Goal: Task Accomplishment & Management: Use online tool/utility

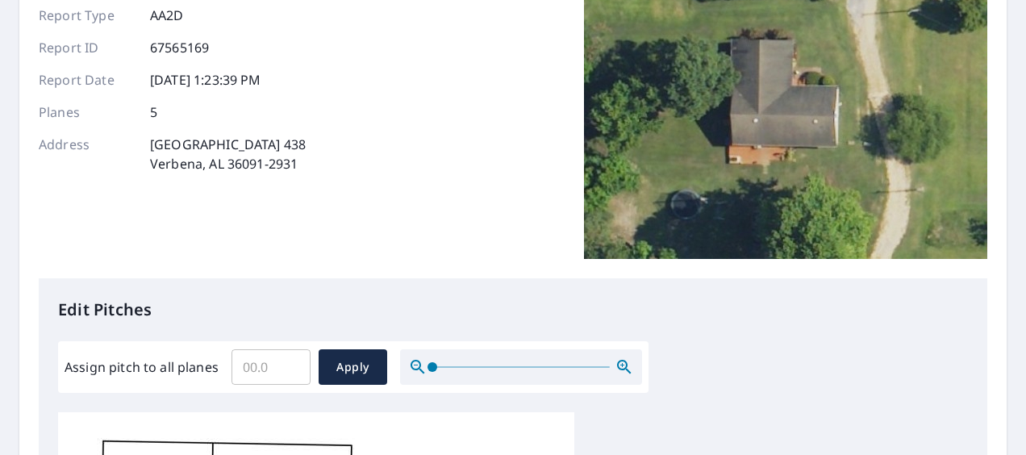
scroll to position [484, 0]
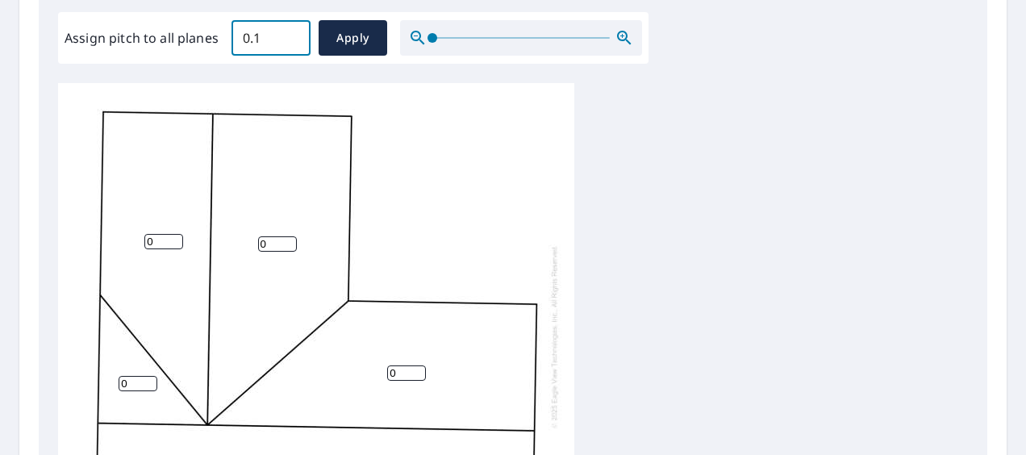
click at [288, 35] on input "0.1" at bounding box center [270, 37] width 79 height 45
type input "0"
type input "6"
click at [334, 40] on span "Apply" at bounding box center [352, 38] width 43 height 20
type input "6"
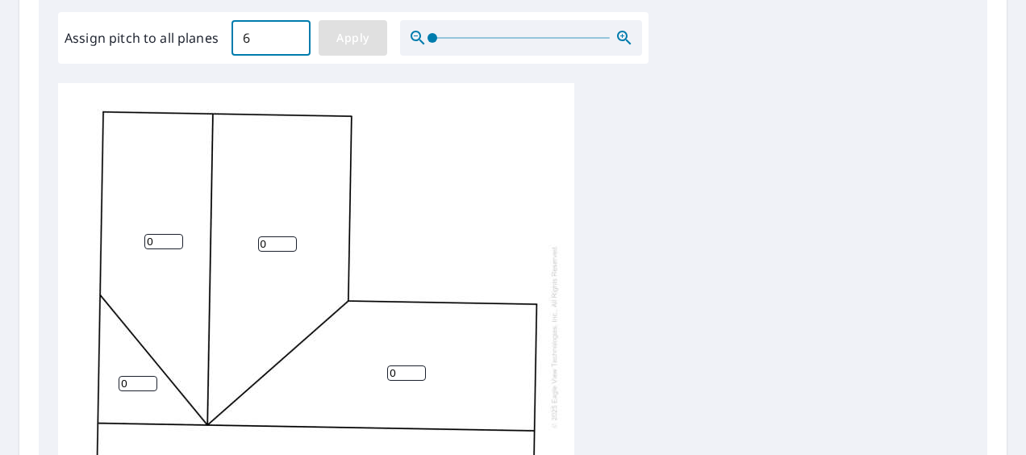
type input "6"
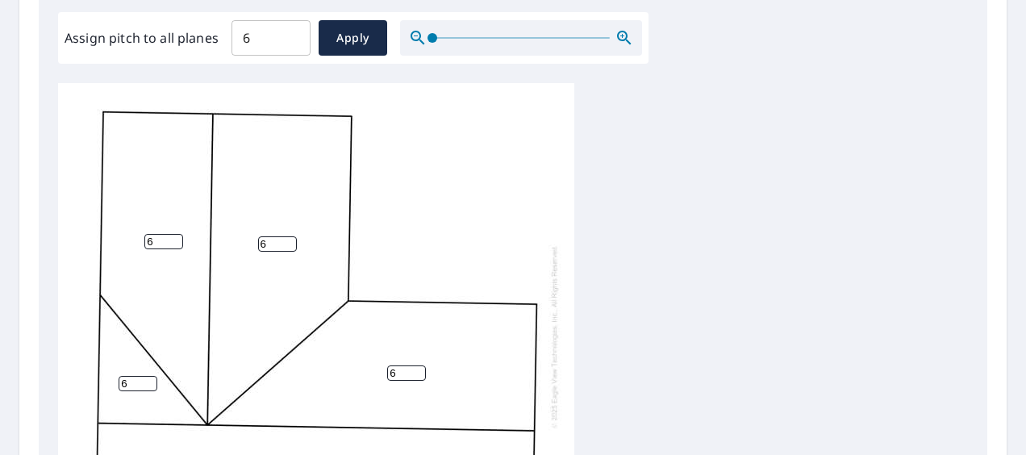
scroll to position [16, 0]
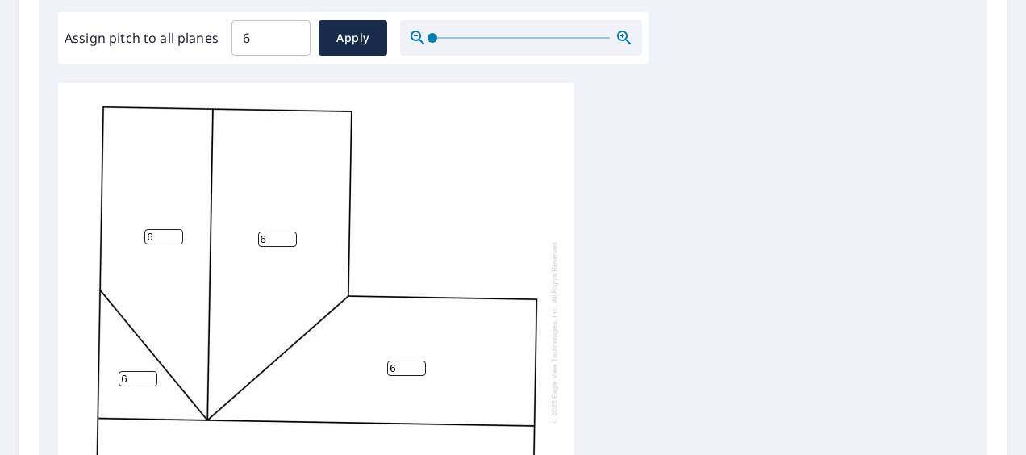
click at [842, 302] on div "6 6 6 6 6" at bounding box center [512, 336] width 909 height 506
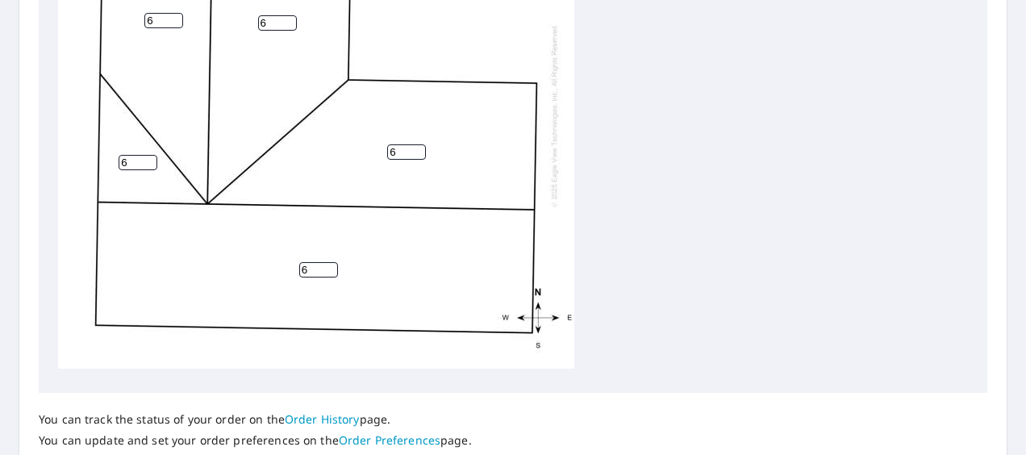
scroll to position [821, 0]
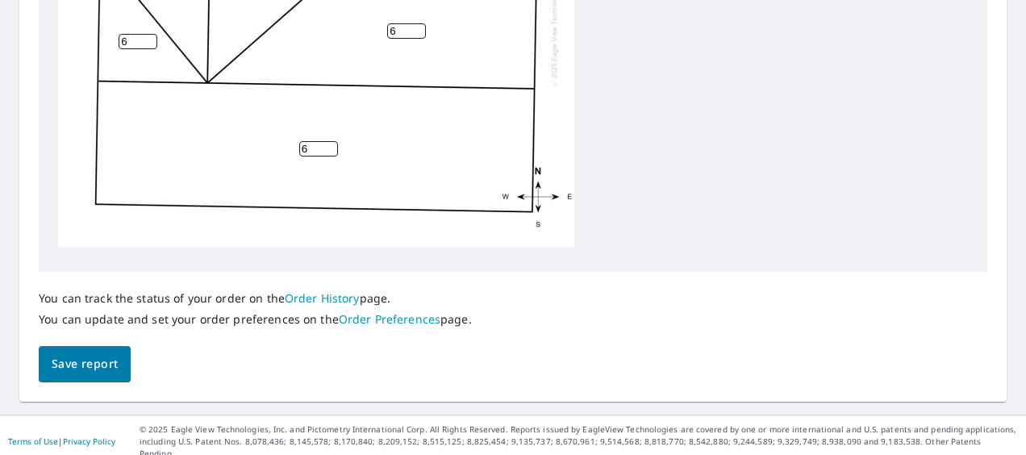
click at [71, 360] on span "Save report" at bounding box center [85, 364] width 66 height 20
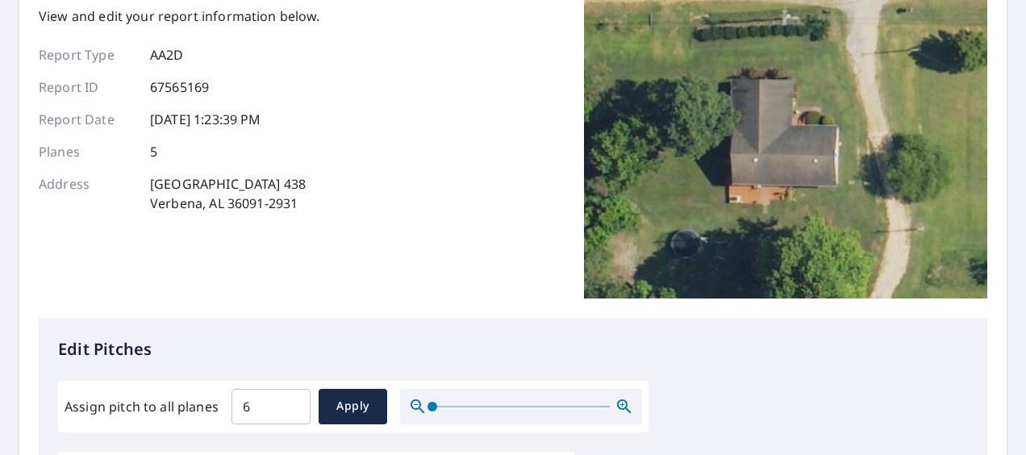
scroll to position [0, 0]
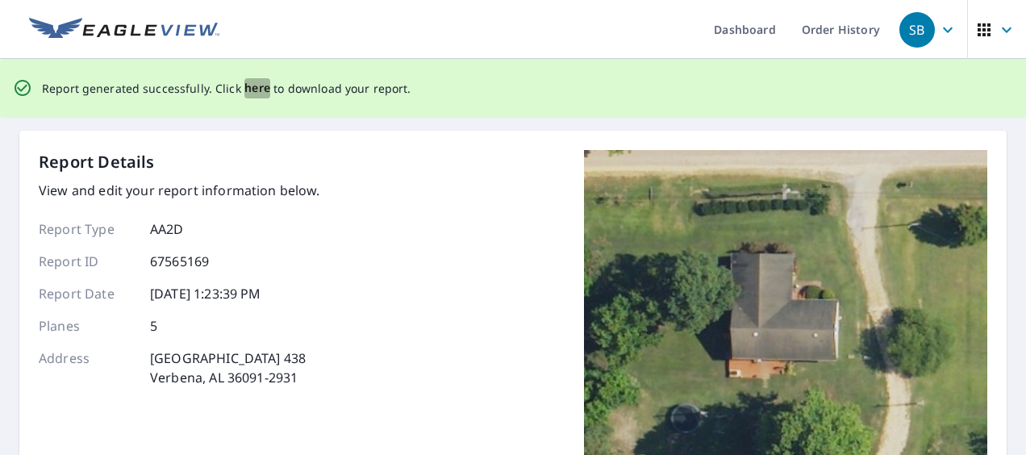
click at [250, 89] on span "here" at bounding box center [257, 88] width 27 height 20
